Goal: Check status: Check status

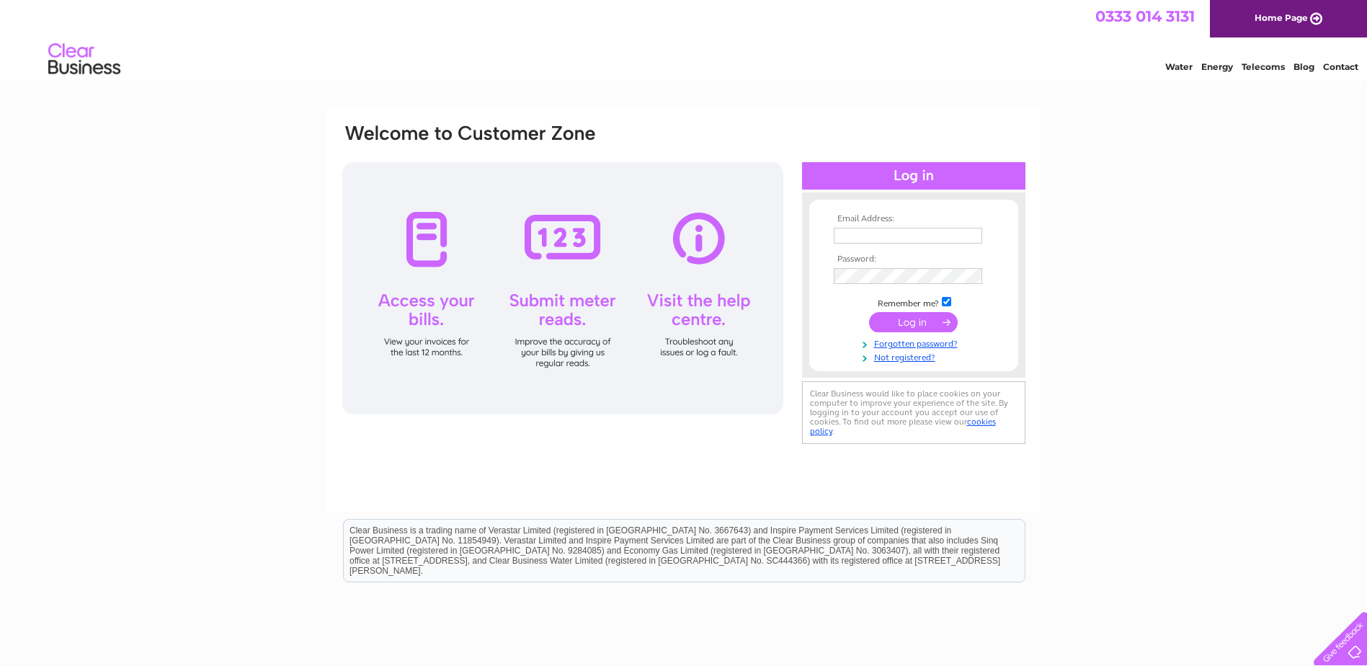
type input "ron647496@aol.com"
click at [918, 328] on input "submit" at bounding box center [913, 322] width 89 height 20
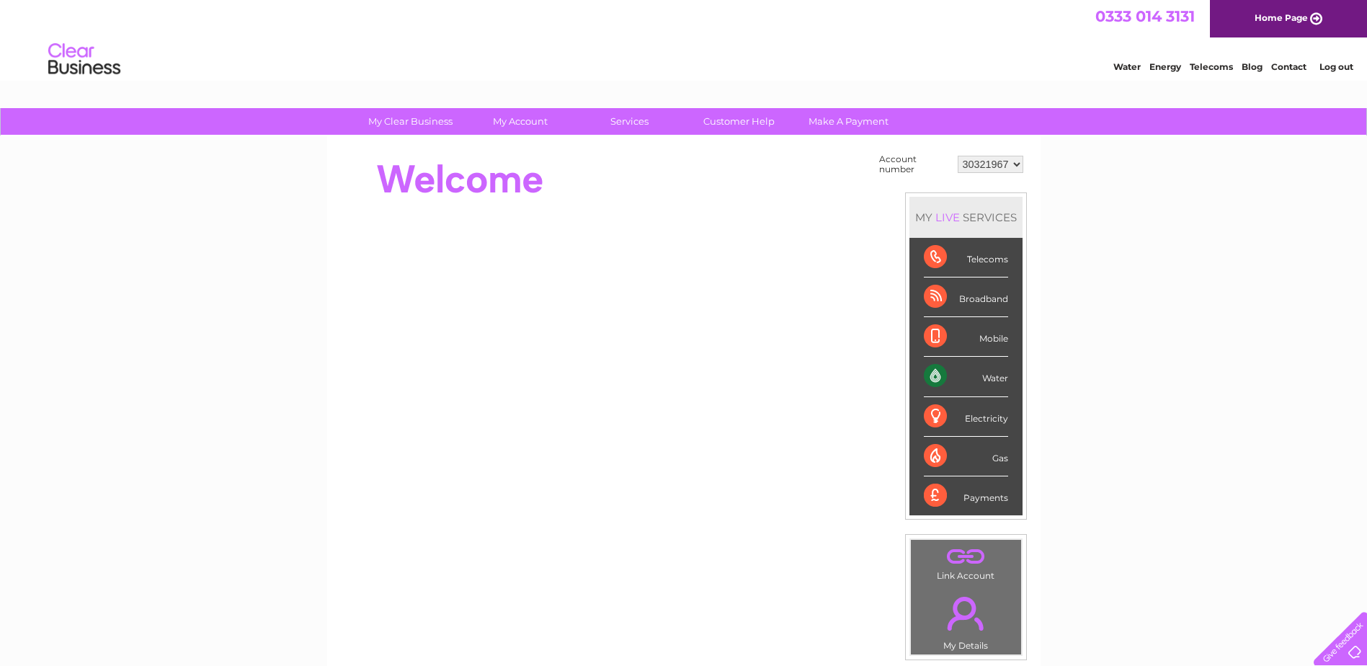
click at [953, 376] on div "Water" at bounding box center [966, 377] width 84 height 40
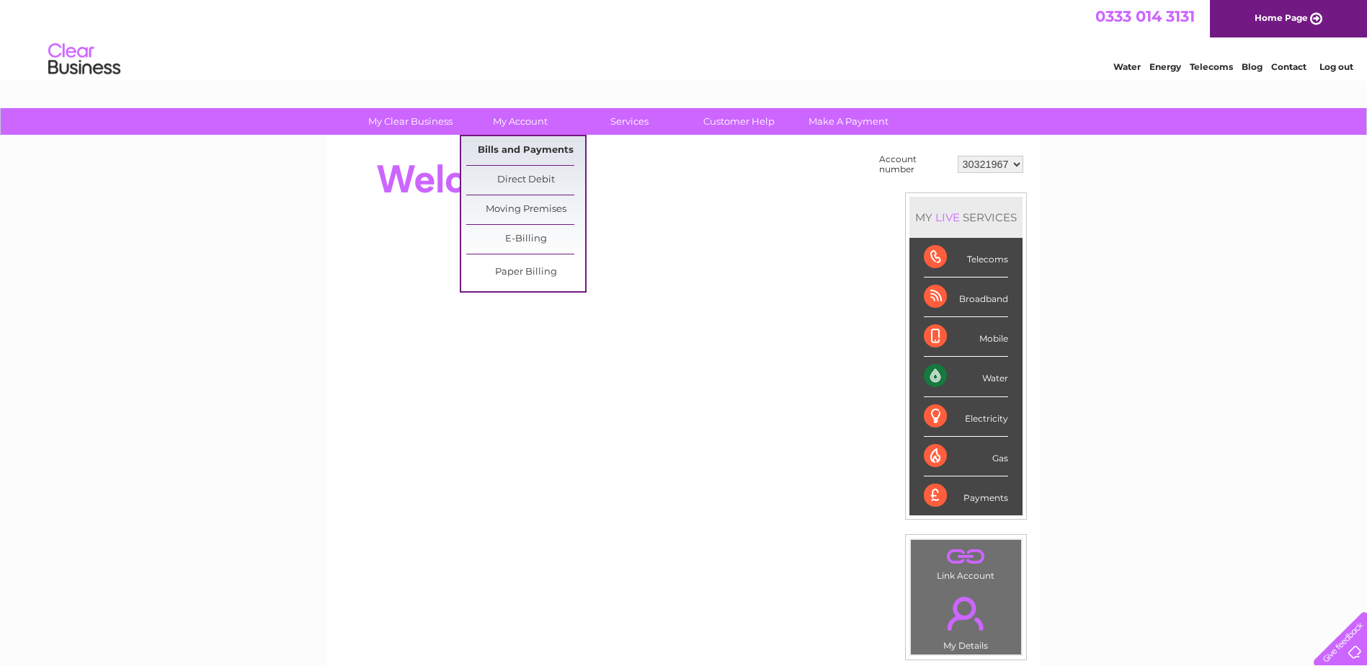
click at [516, 150] on link "Bills and Payments" at bounding box center [525, 150] width 119 height 29
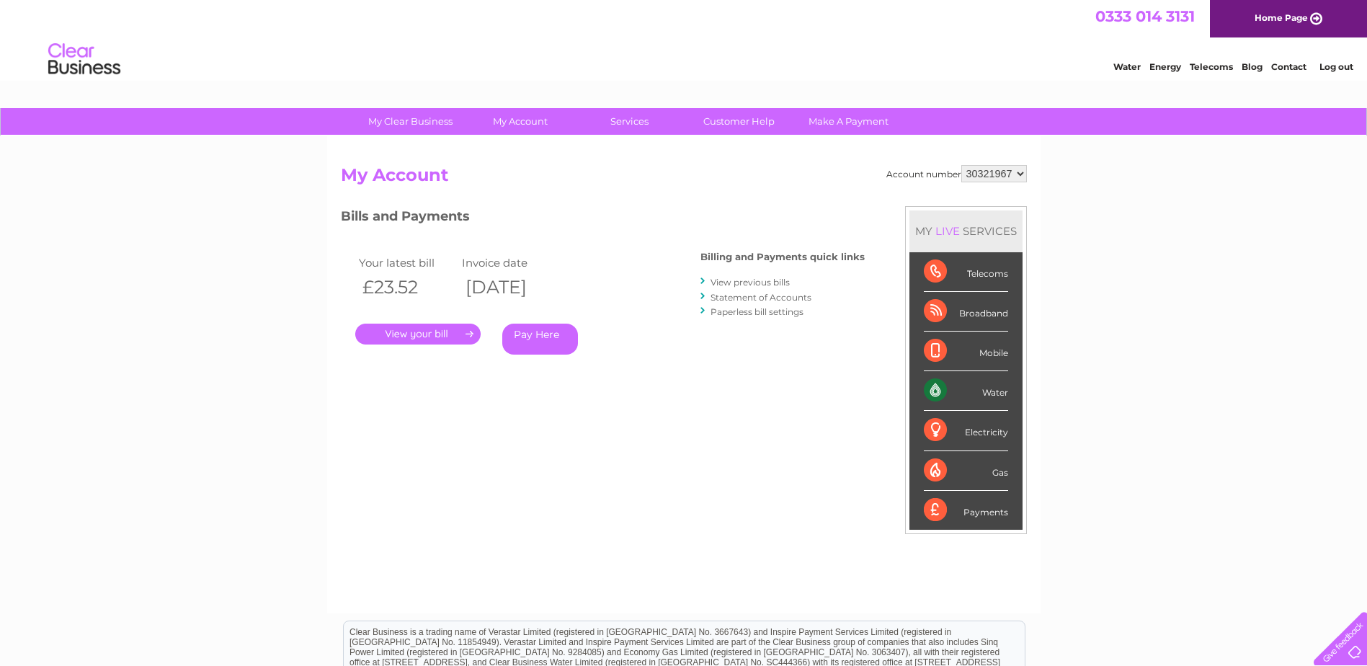
click at [440, 335] on link "." at bounding box center [417, 334] width 125 height 21
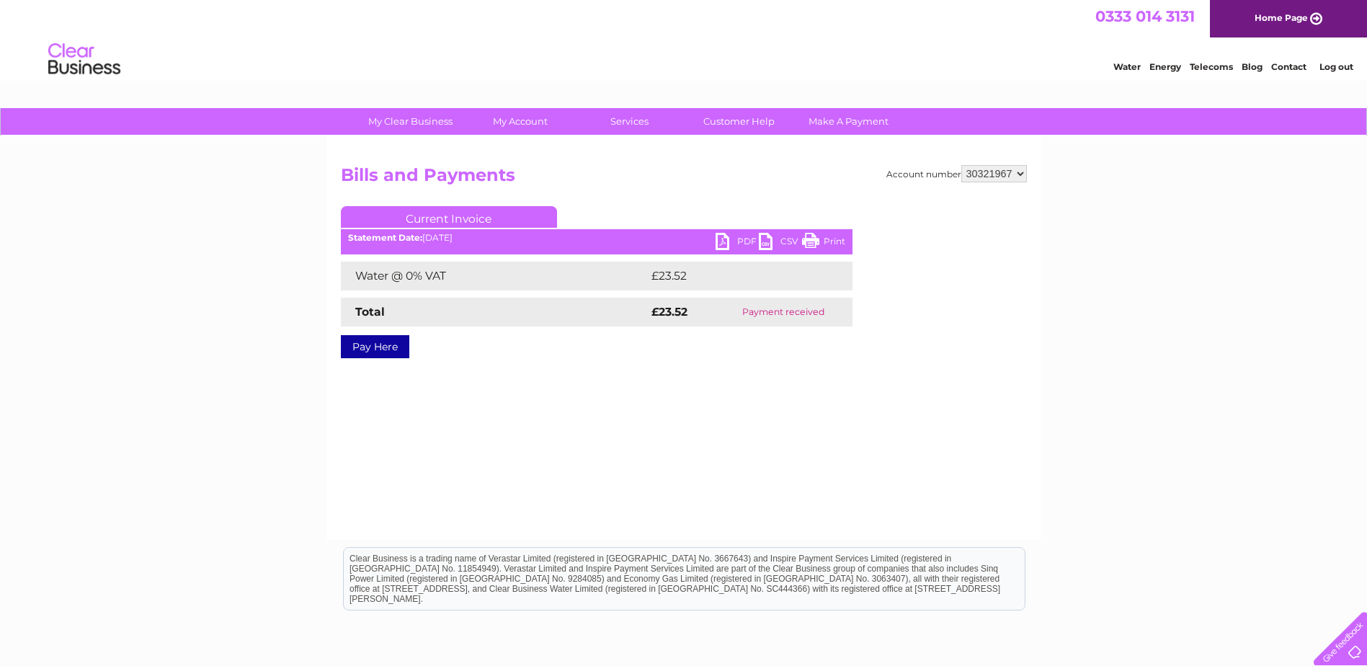
click at [1021, 174] on select "30321967 30322831" at bounding box center [995, 173] width 66 height 17
select select "30322831"
click at [962, 165] on select "30321967 30322831" at bounding box center [995, 173] width 66 height 17
